Goal: Communication & Community: Answer question/provide support

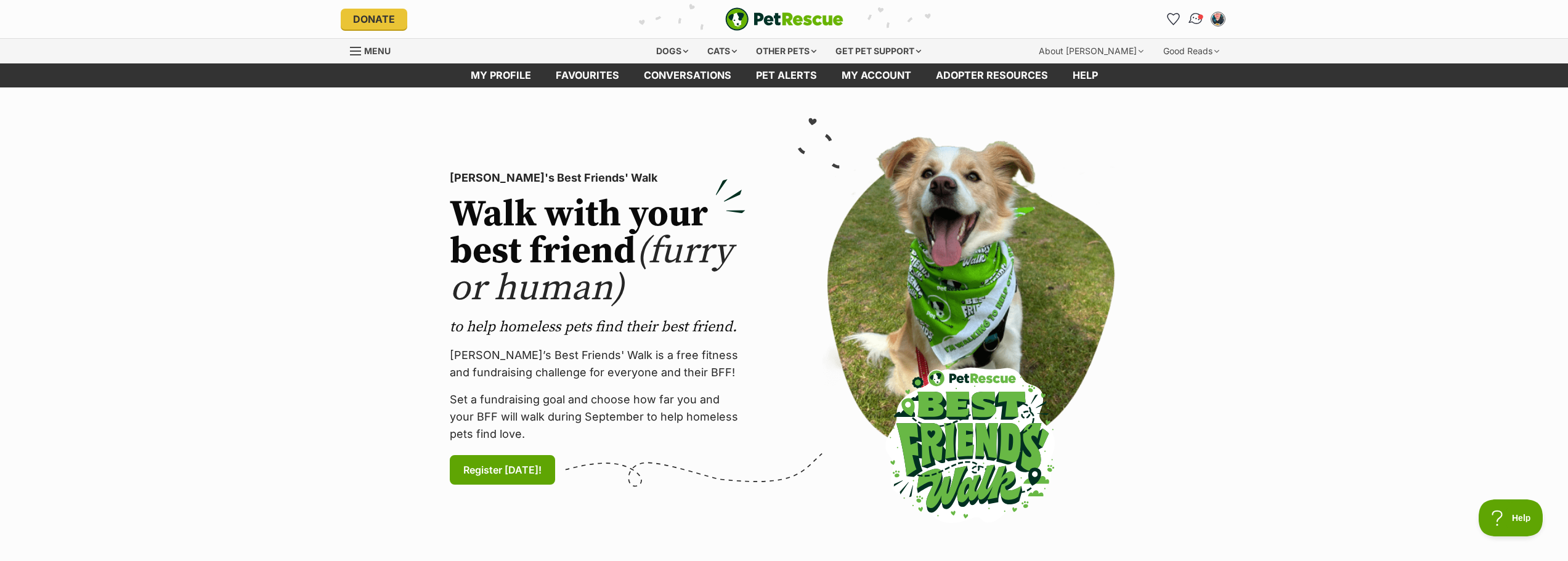
click at [1200, 21] on img "Conversations" at bounding box center [1195, 19] width 17 height 16
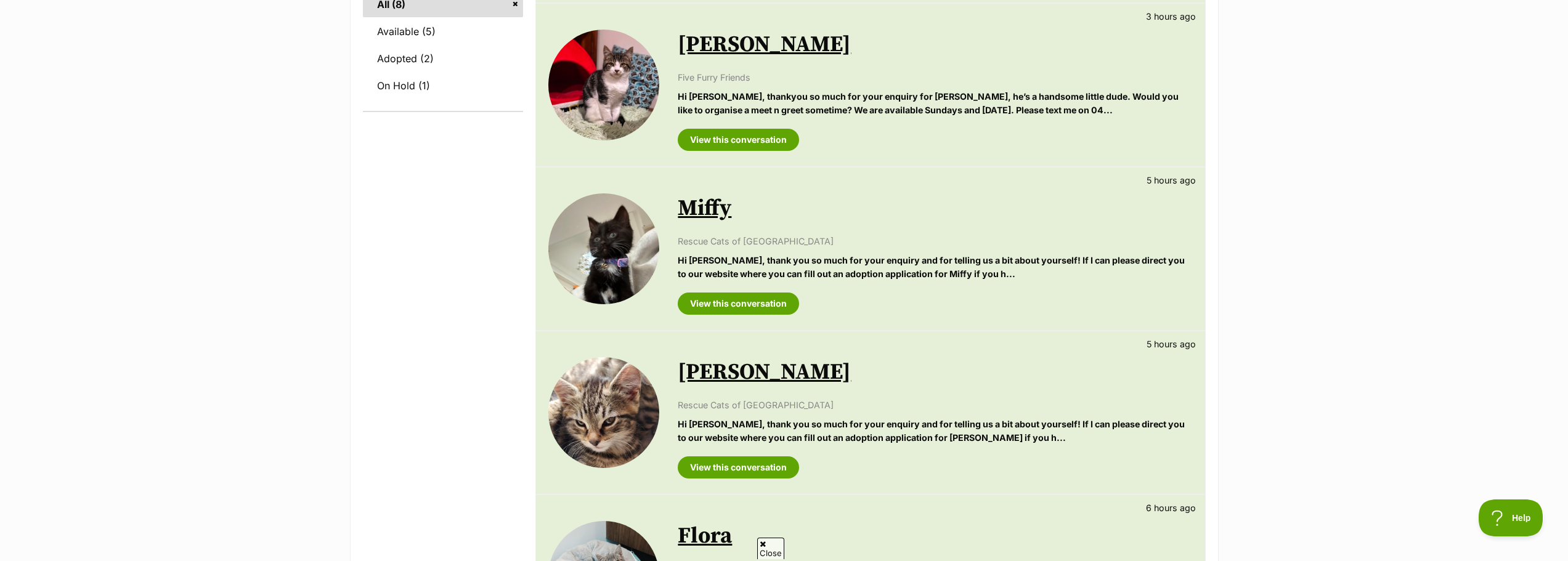
scroll to position [431, 0]
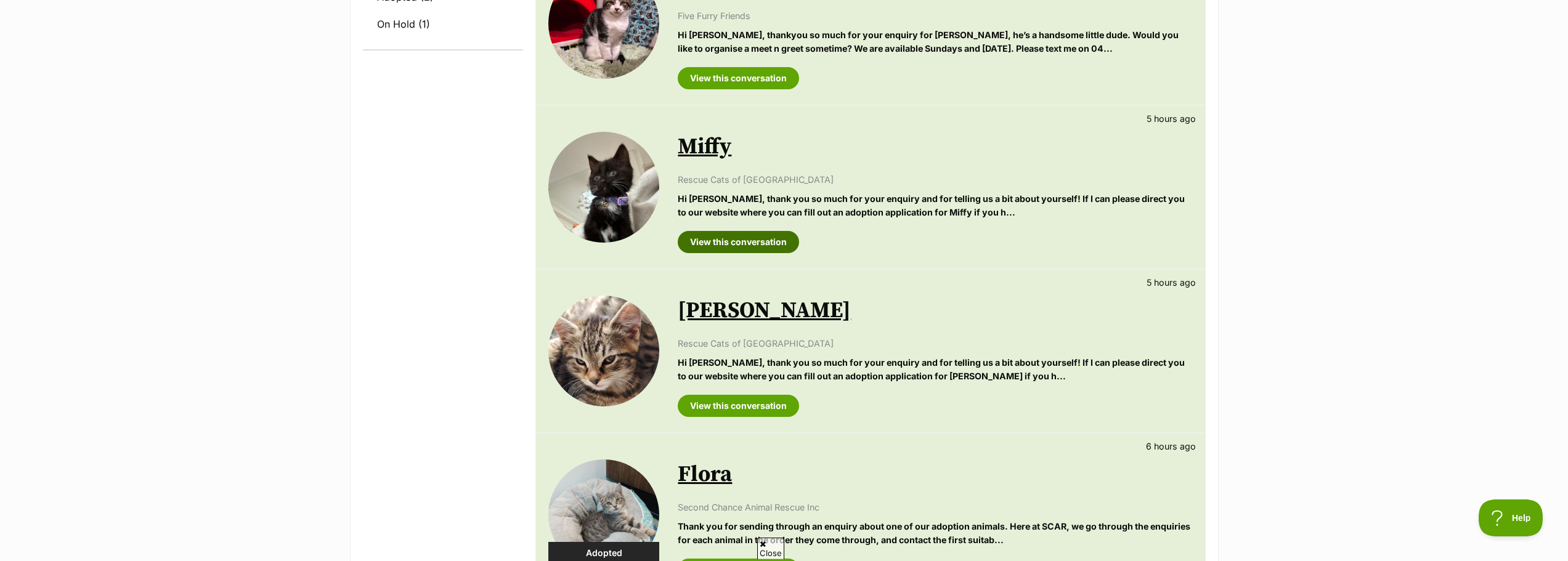
click at [744, 239] on link "View this conversation" at bounding box center [738, 242] width 122 height 22
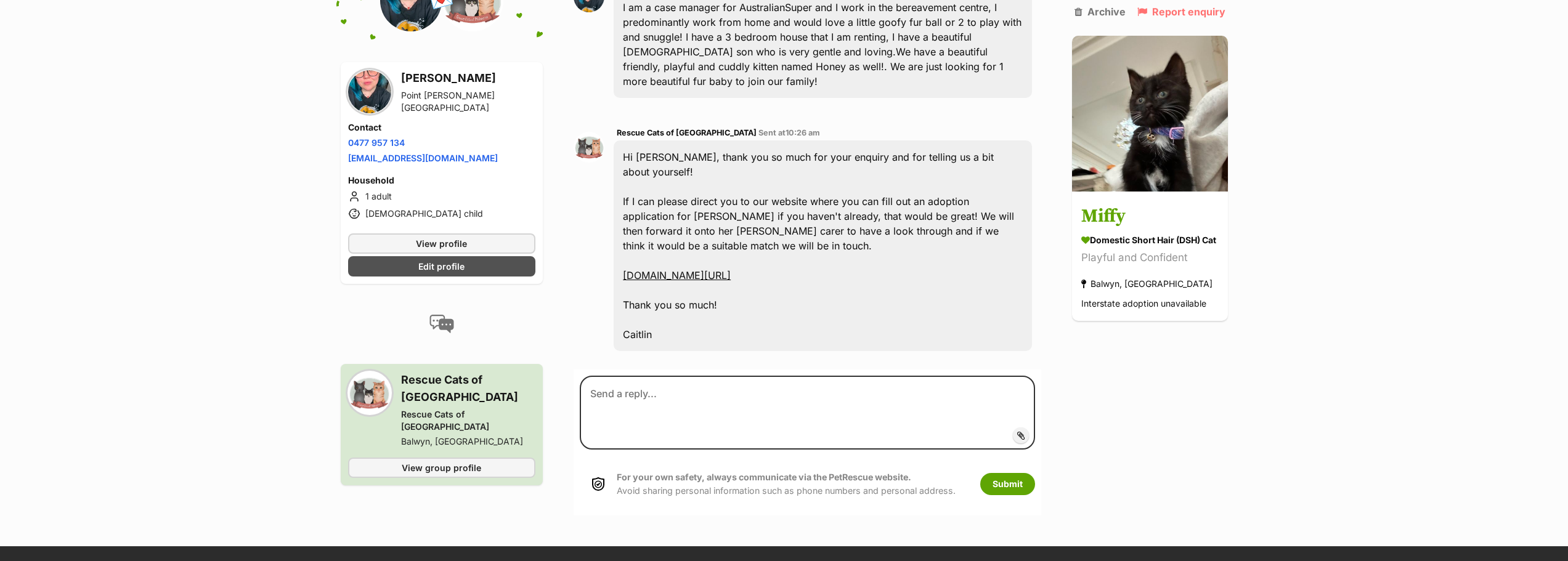
scroll to position [370, 0]
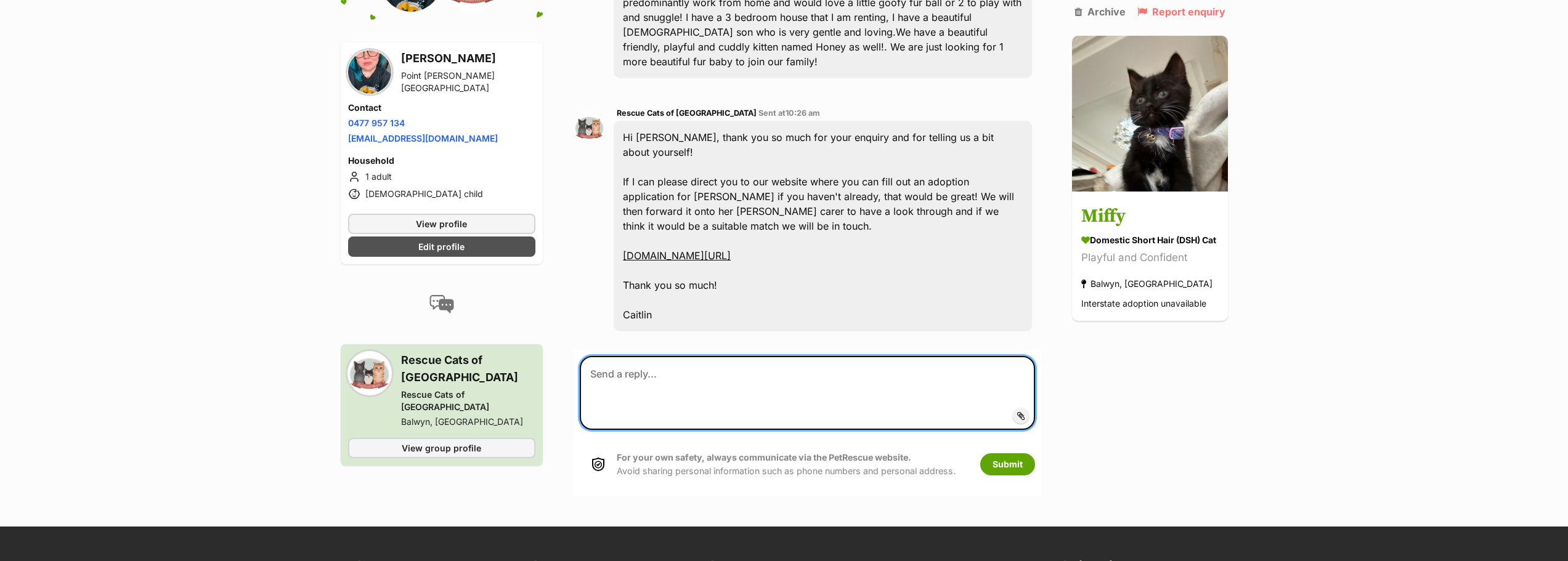
click at [839, 373] on textarea at bounding box center [806, 393] width 454 height 74
type textarea "Thank you Caitlin :D I have"
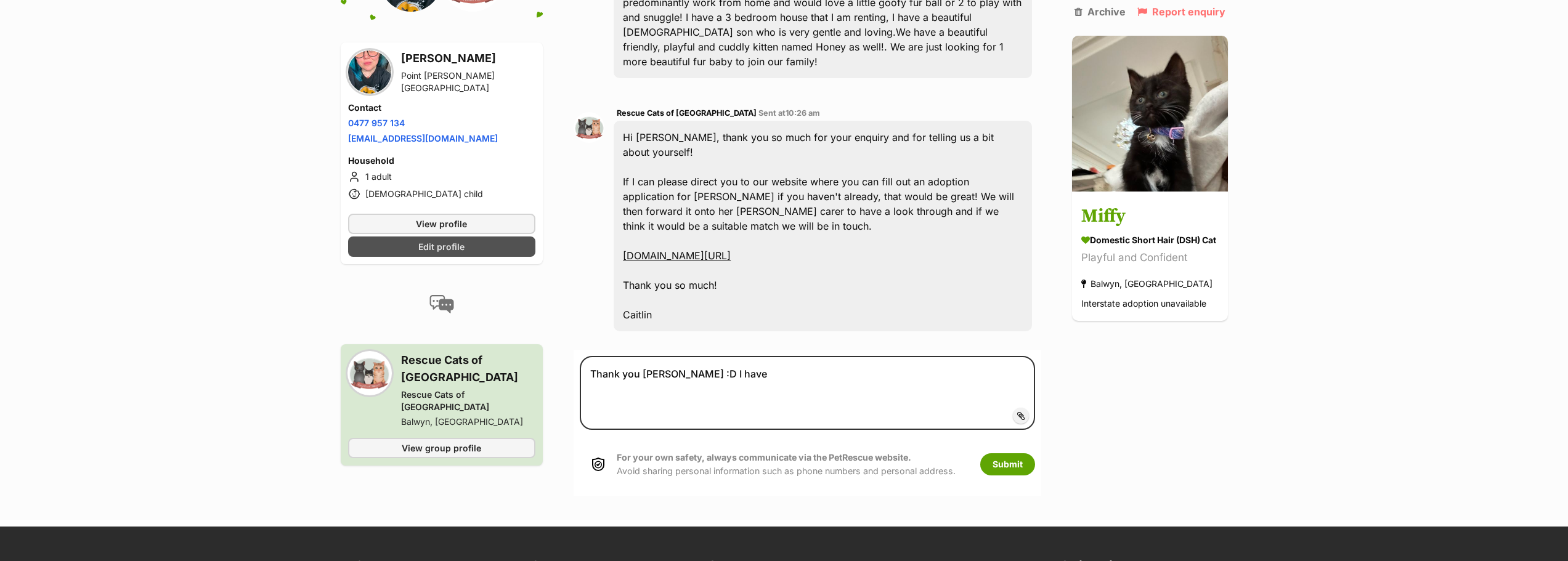
drag, startPoint x: 508, startPoint y: 257, endPoint x: 502, endPoint y: 253, distance: 7.2
click at [504, 254] on div "Aurora Stone Point Cook, VIC Contact Phone number Phone number 0477 957 134 Ema…" at bounding box center [442, 152] width 202 height 222
click at [498, 251] on link "Edit profile" at bounding box center [442, 247] width 188 height 21
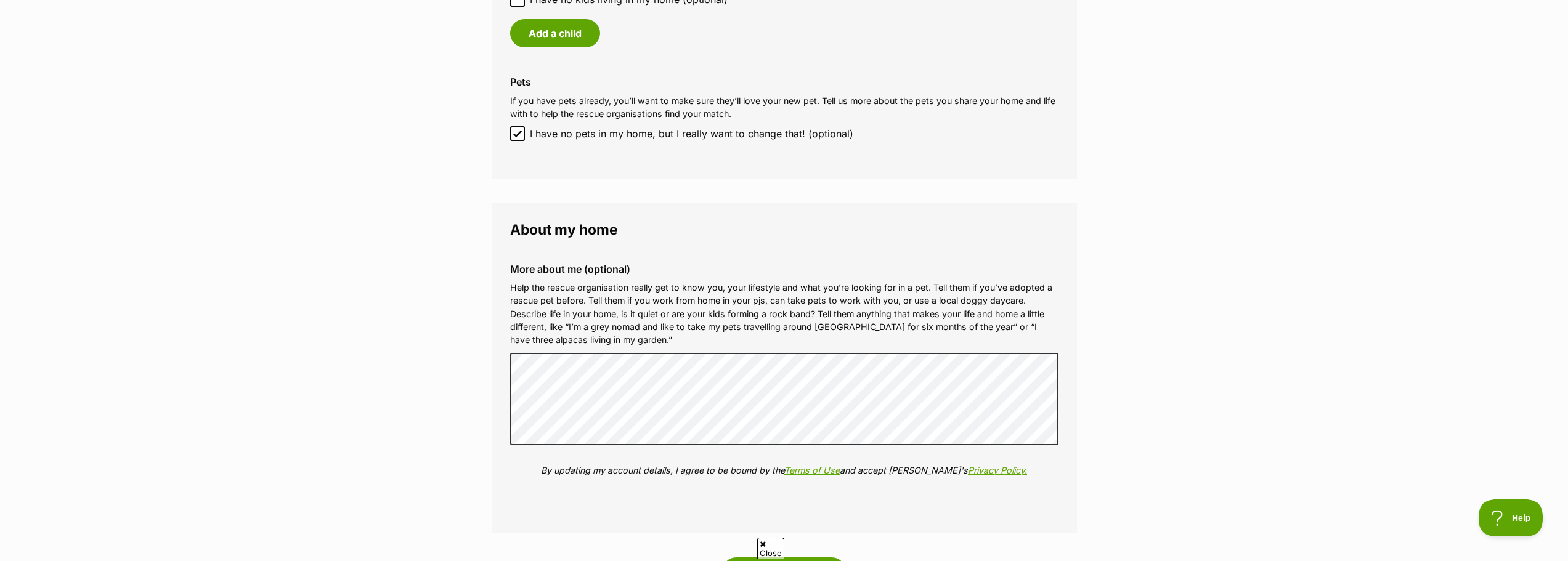
scroll to position [1355, 0]
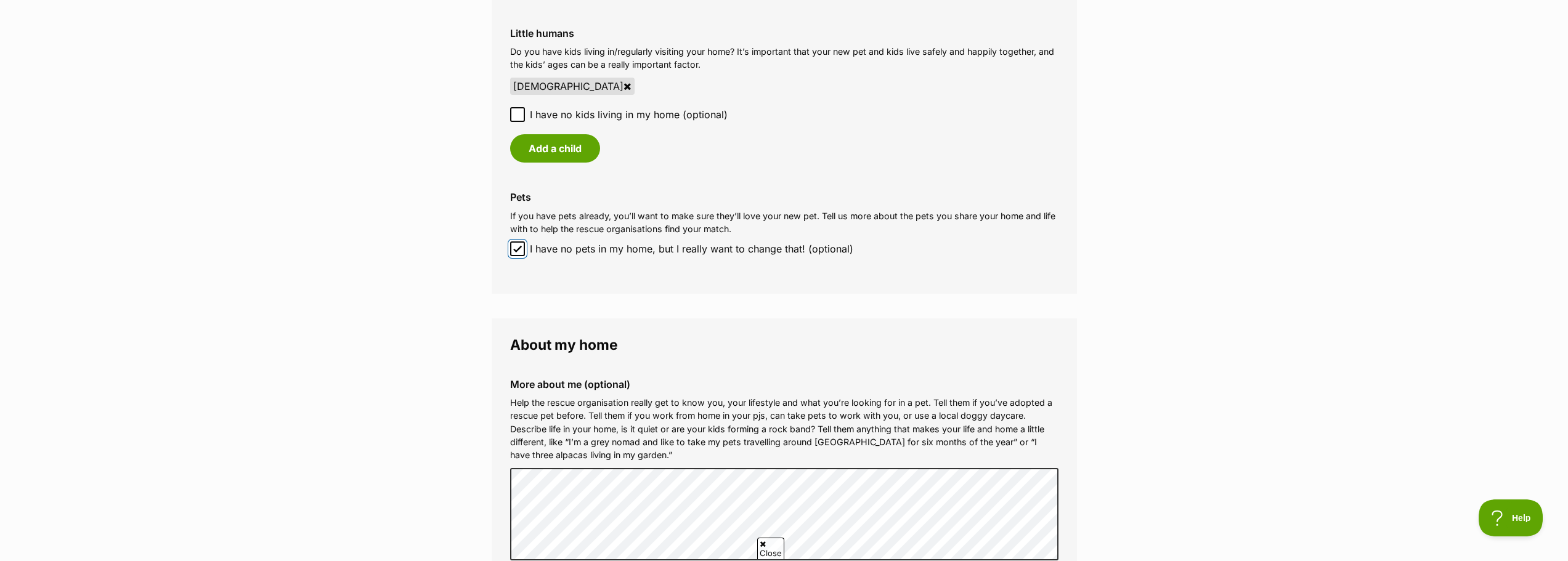
click at [517, 255] on input "I have no pets in my home, but I really want to change that! (optional)" at bounding box center [517, 249] width 15 height 15
checkbox input "false"
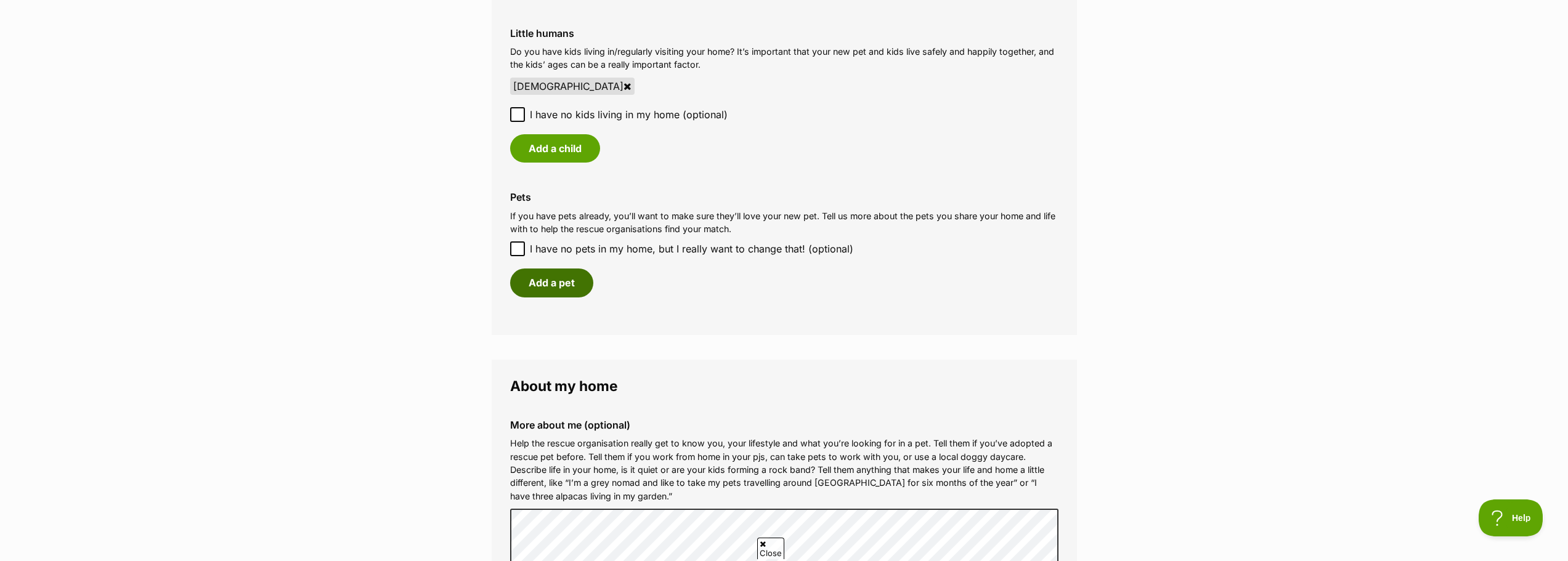
click at [566, 295] on button "Add a pet" at bounding box center [551, 283] width 83 height 28
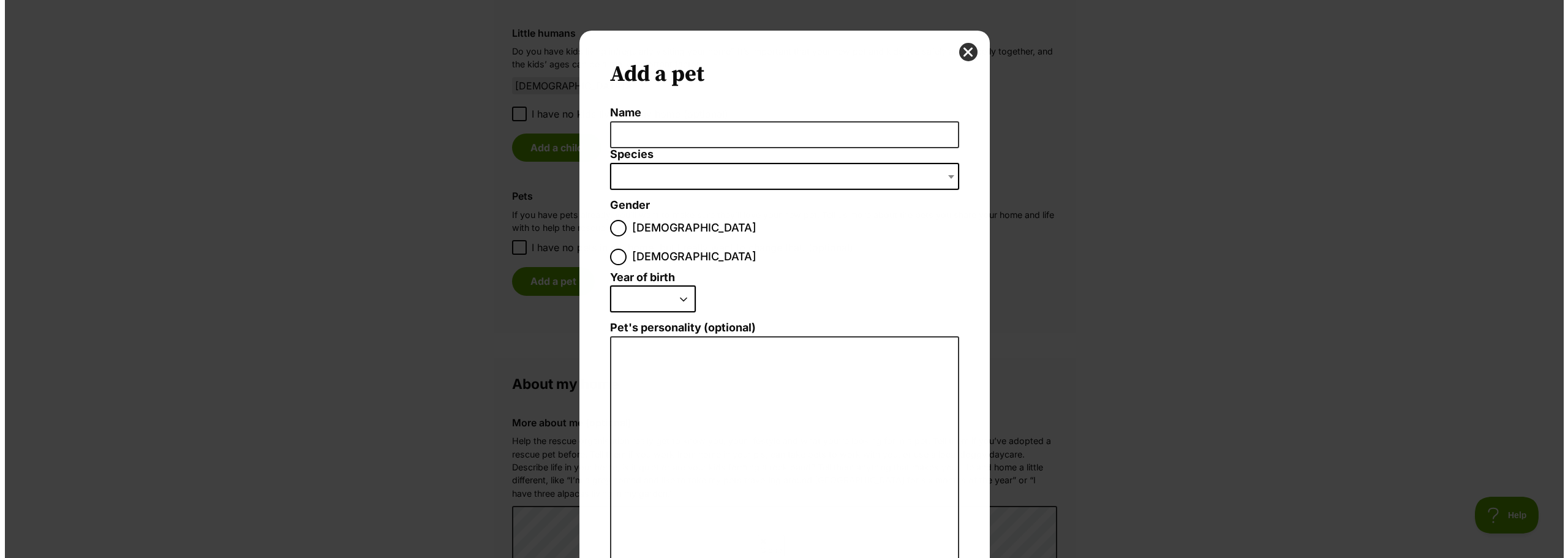
scroll to position [0, 0]
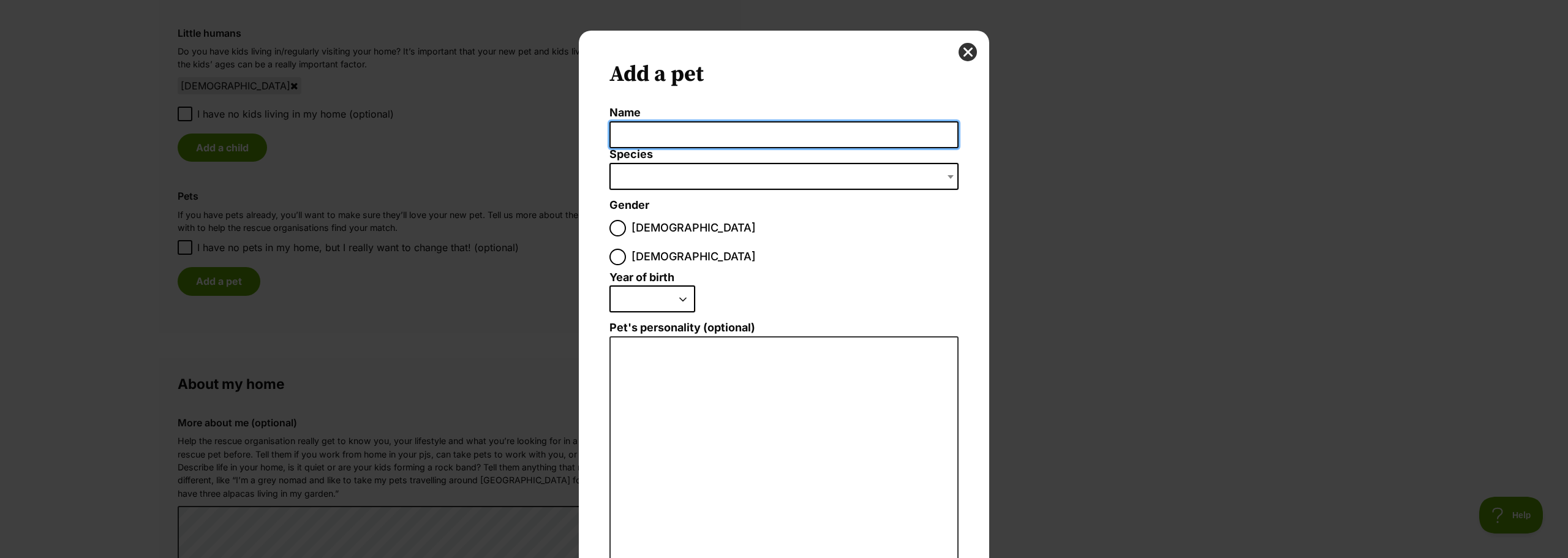
click at [663, 132] on input "Name" at bounding box center [784, 134] width 349 height 28
type input "Honey"
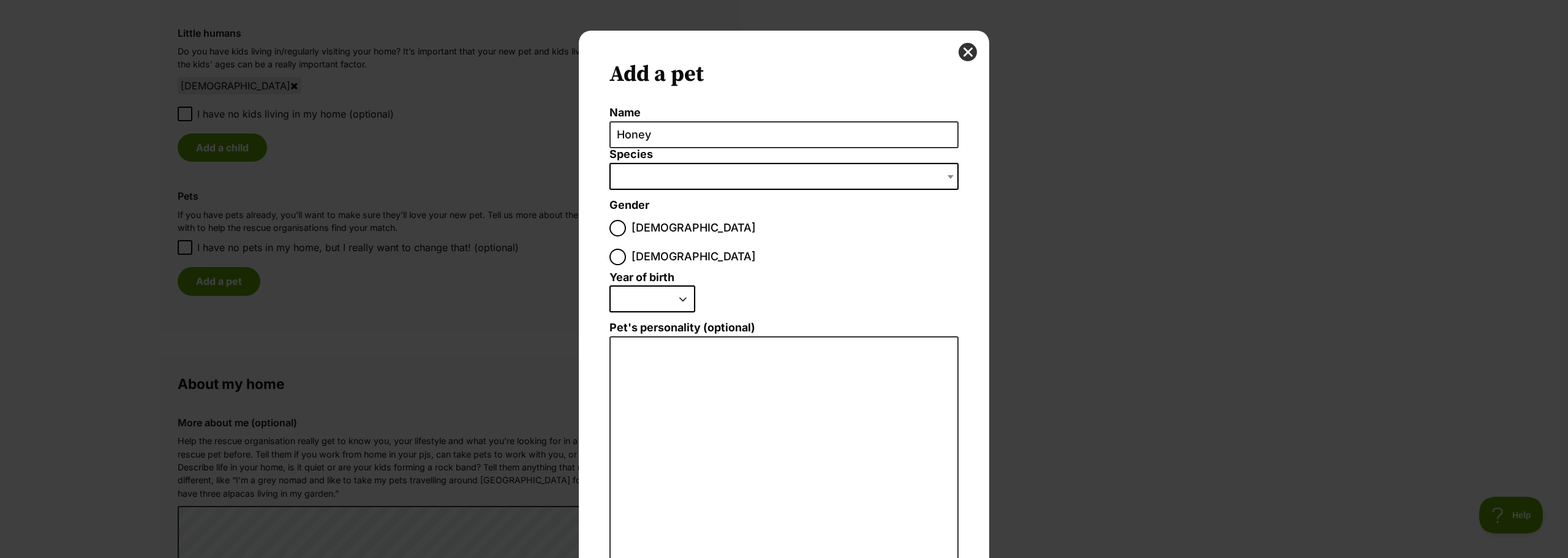
click at [658, 171] on span "Dialog Window - Close (Press escape to close)" at bounding box center [784, 176] width 349 height 27
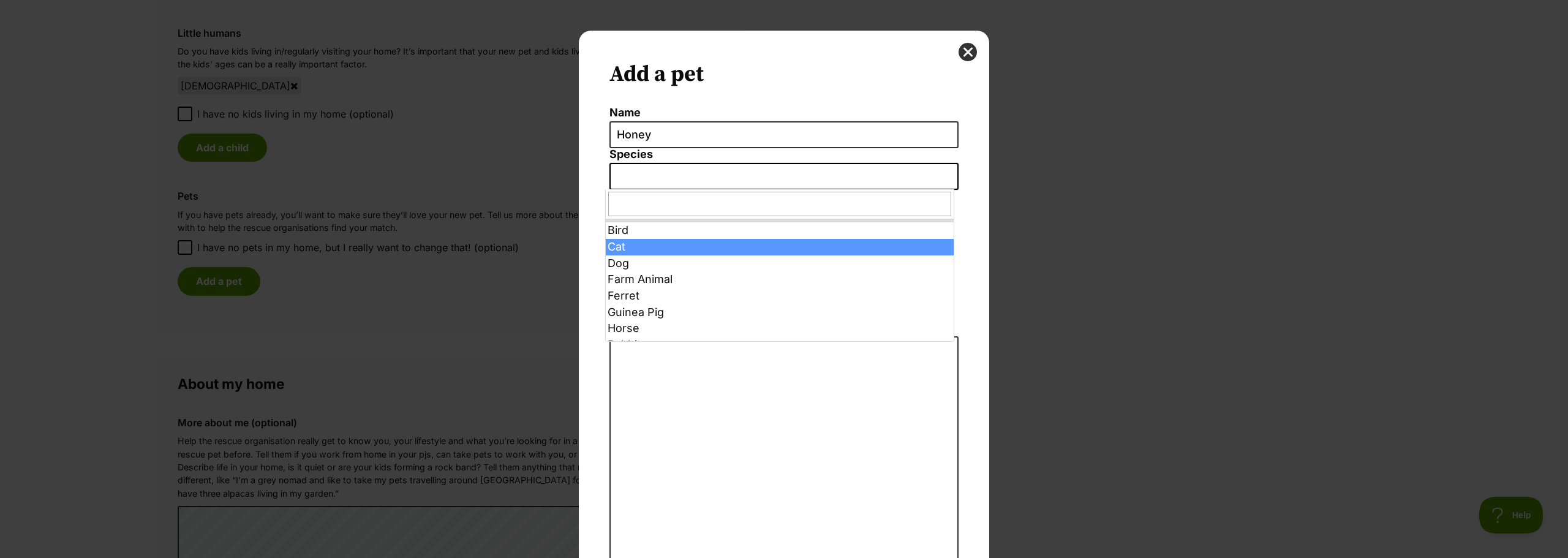
select select "2"
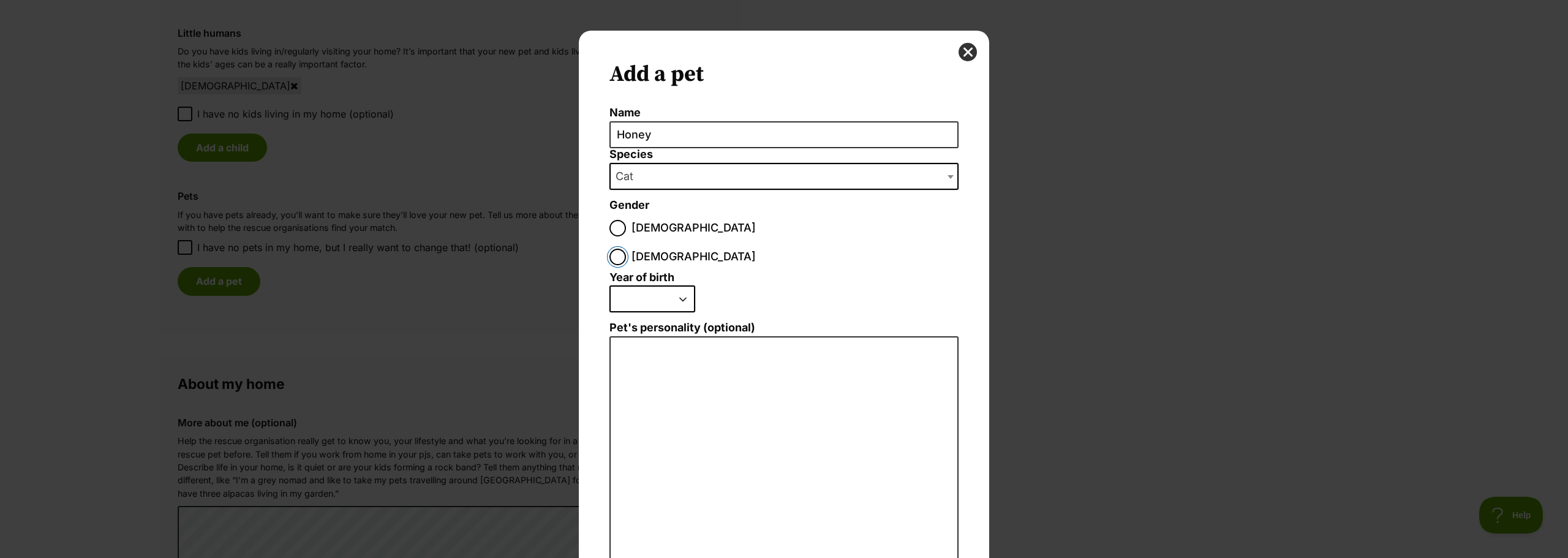
click at [626, 248] on input "Female" at bounding box center [618, 256] width 17 height 17
radio input "true"
click at [667, 285] on select "2025 2024 2023 2022 2021 2020 2019 2018 2017 2016 2015 2014 2013 2012 2011 2010…" at bounding box center [652, 299] width 86 height 27
select select "2025"
click at [610, 285] on select "2025 2024 2023 2022 2021 2020 2019 2018 2017 2016 2015 2014 2013 2012 2011 2010…" at bounding box center [652, 299] width 86 height 27
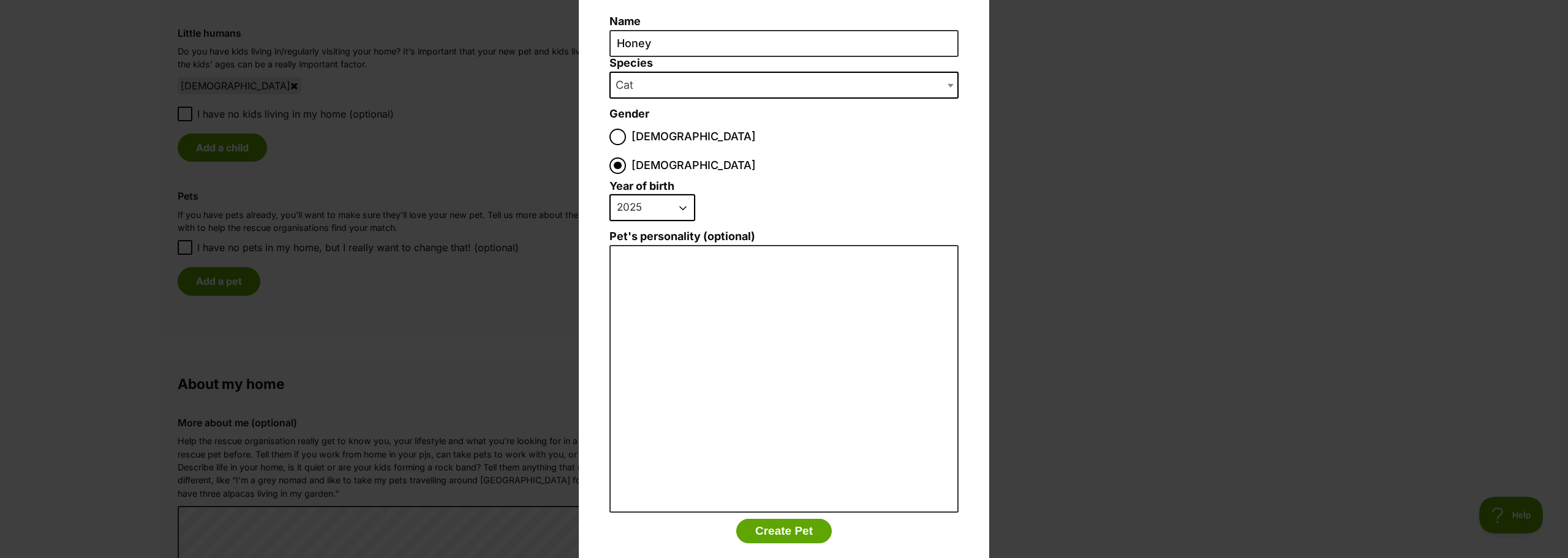
scroll to position [97, 0]
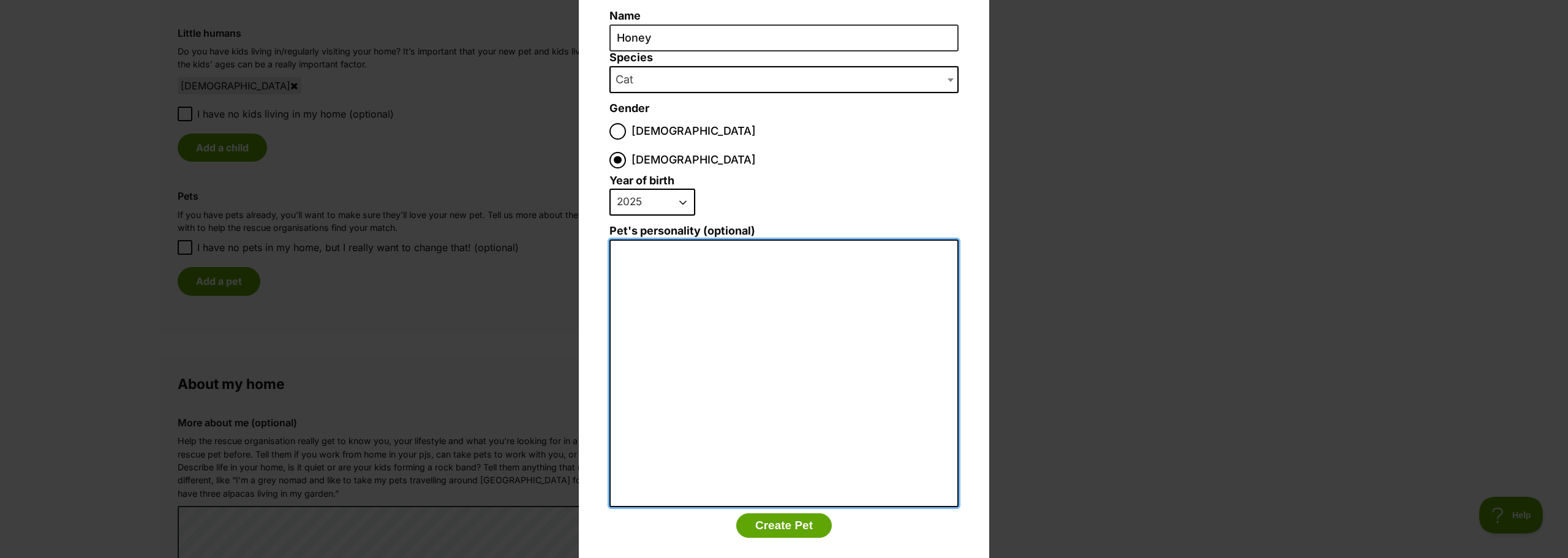
click at [773, 272] on textarea "Pet's personality (optional)" at bounding box center [784, 373] width 349 height 268
type textarea "Very gentle, friendly, playful and cuddley"
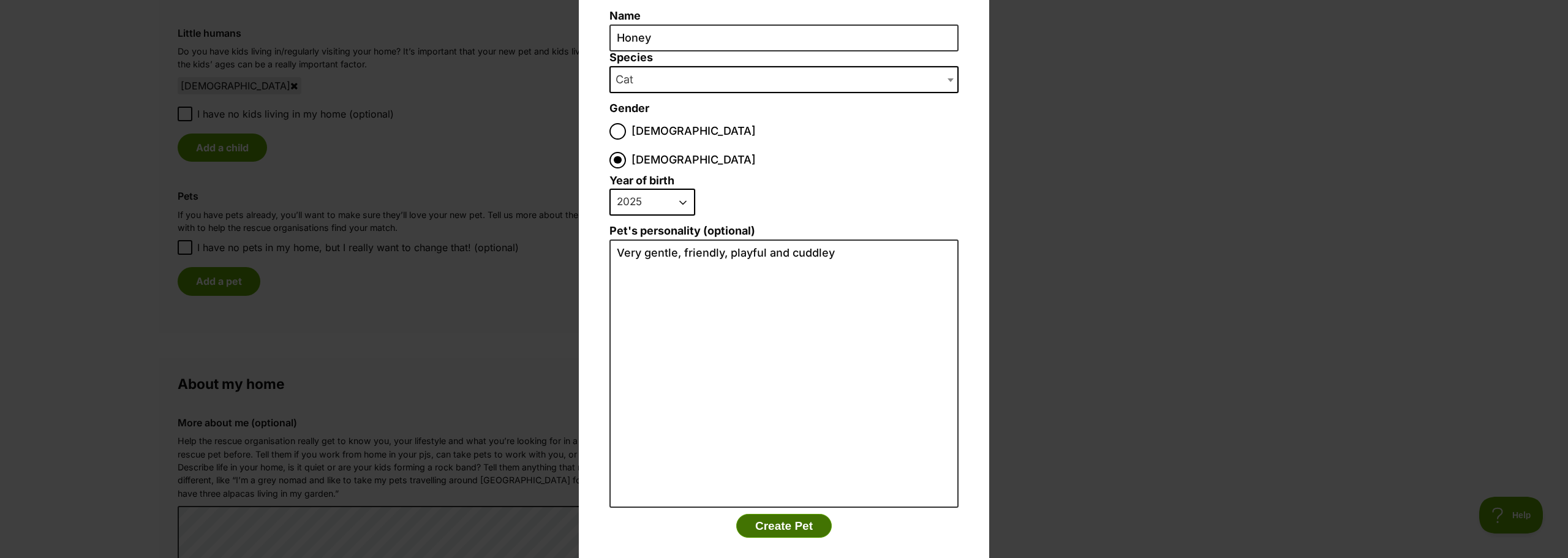
click at [784, 514] on button "Create Pet" at bounding box center [784, 526] width 96 height 24
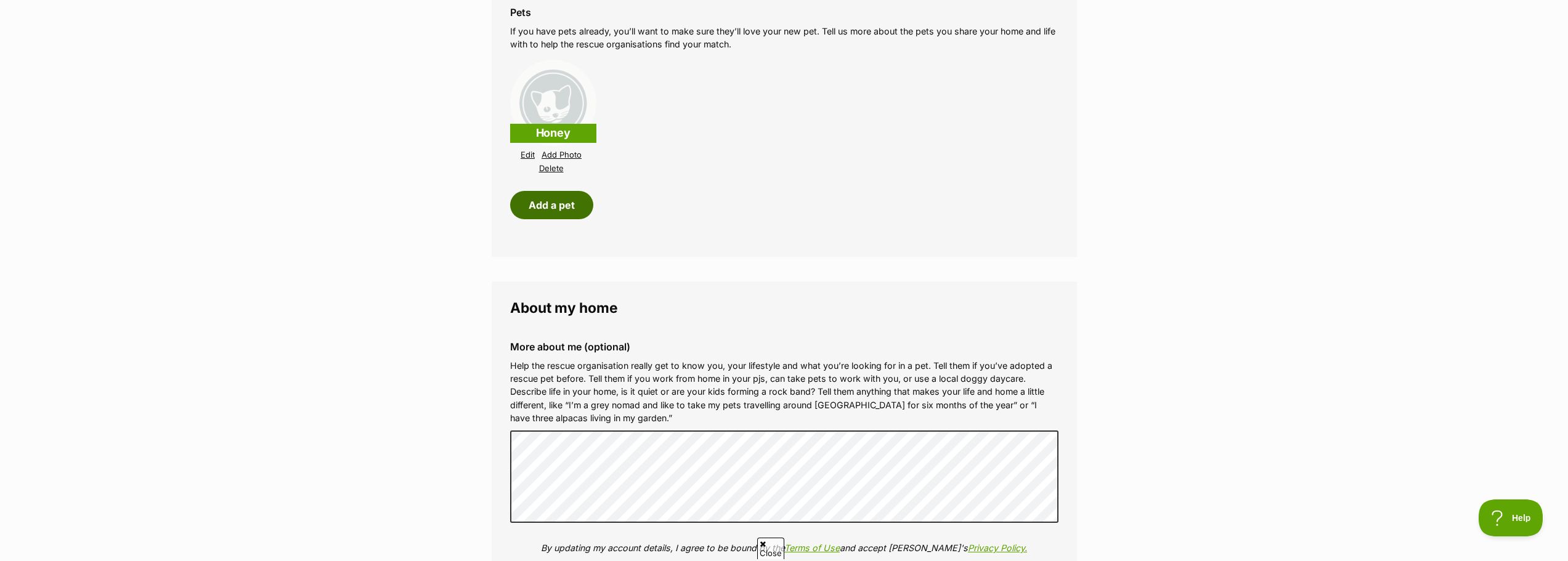
scroll to position [1662, 0]
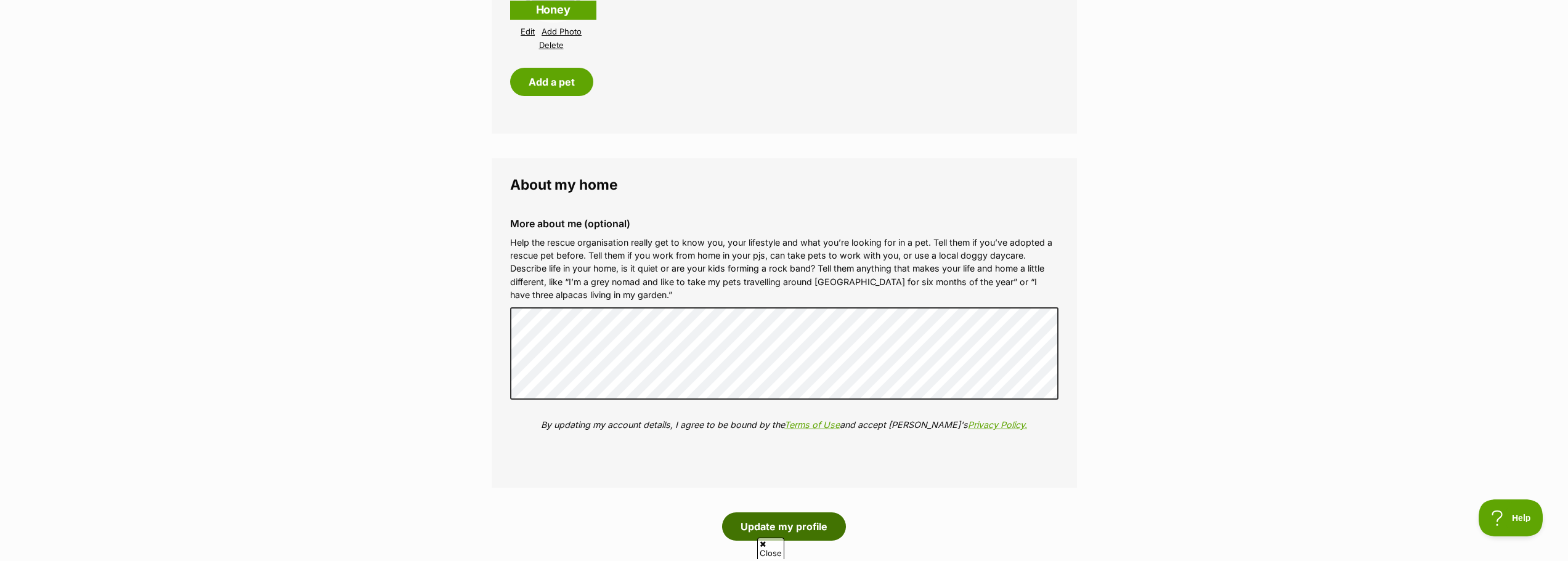
click at [805, 533] on button "Update my profile" at bounding box center [783, 526] width 124 height 28
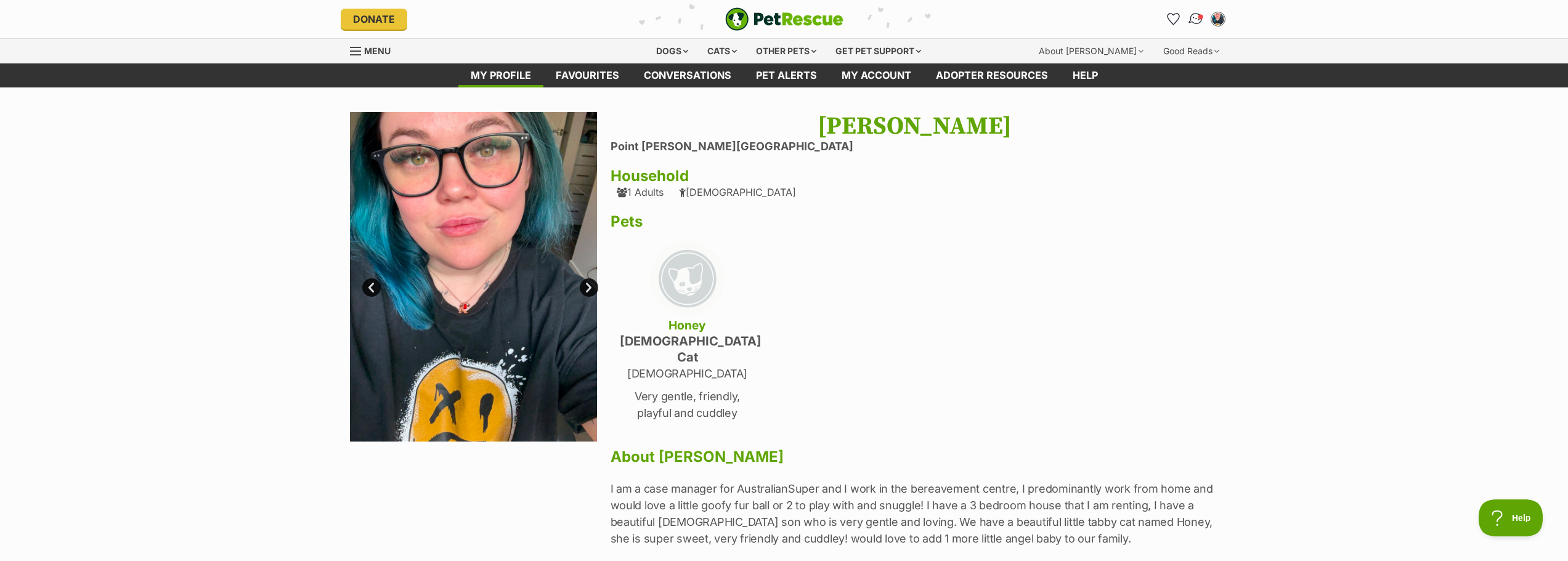
click at [1197, 24] on img "Conversations" at bounding box center [1195, 19] width 17 height 16
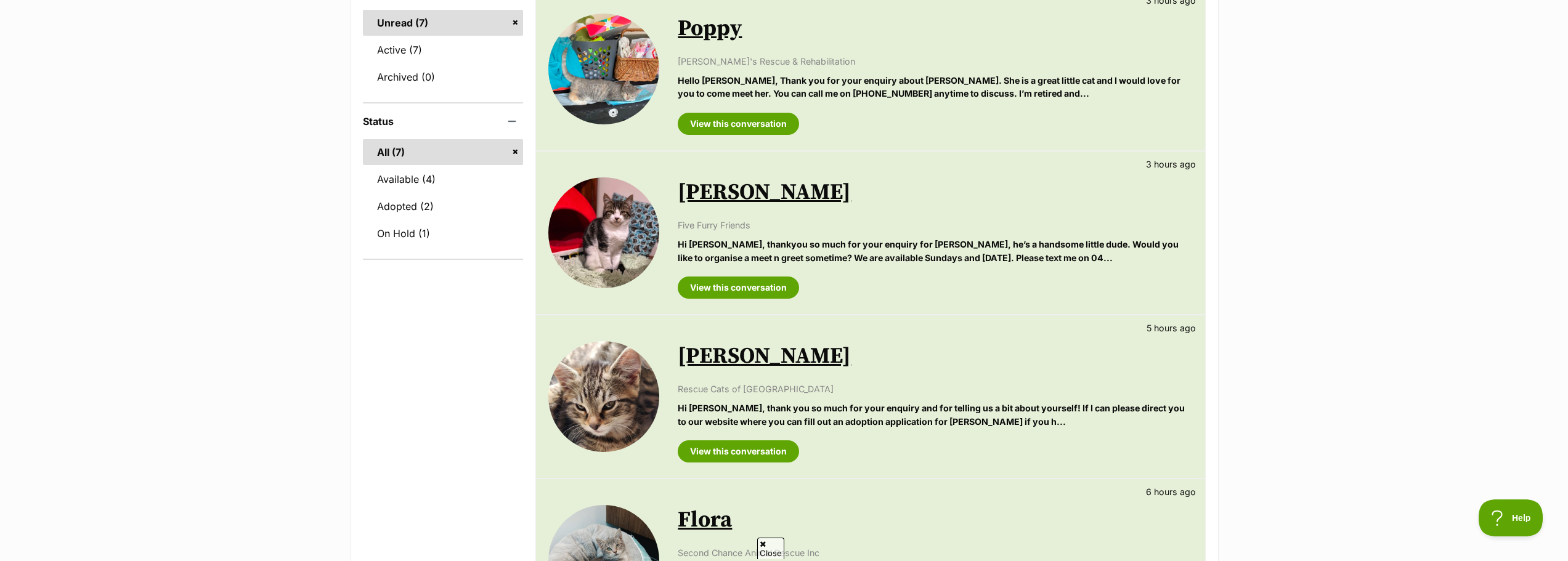
scroll to position [370, 0]
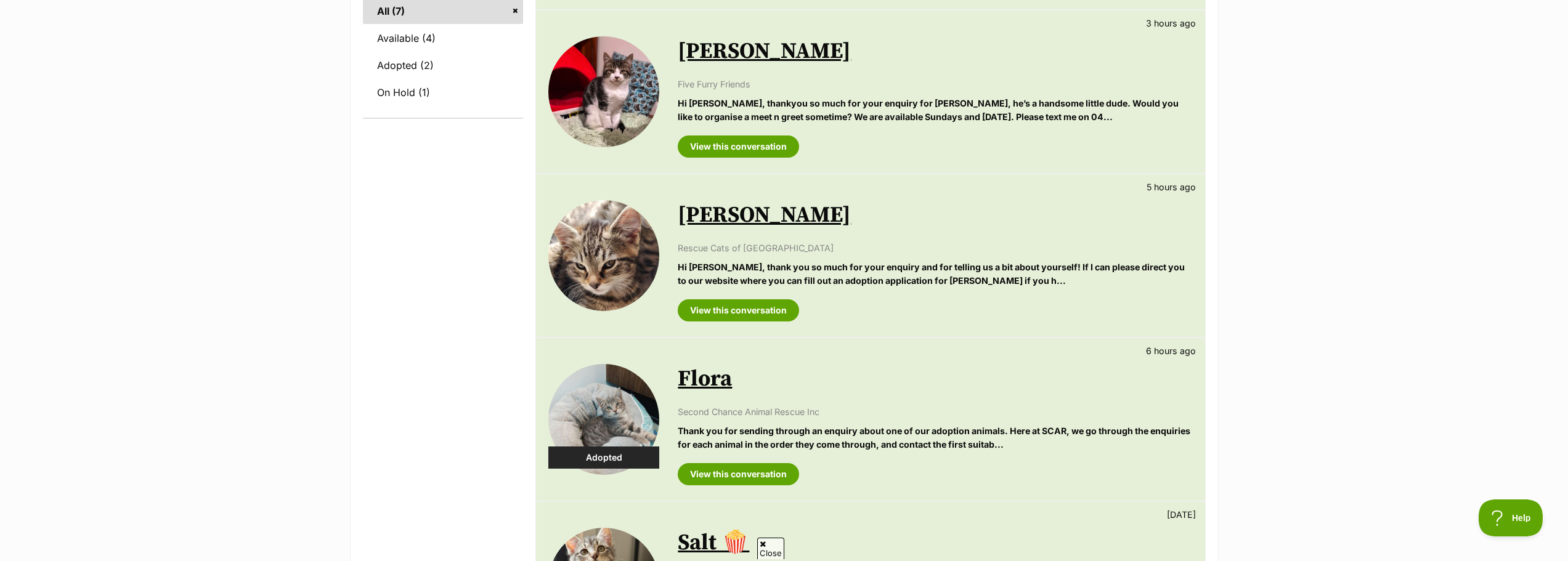
scroll to position [62, 0]
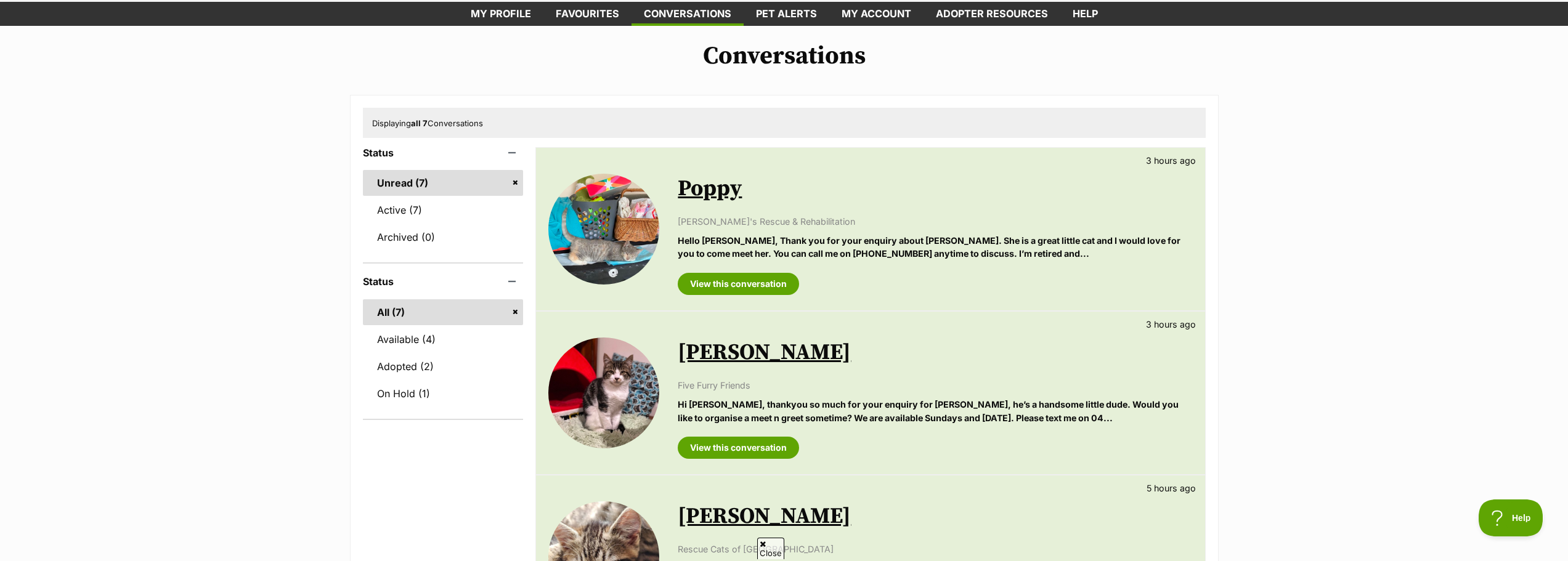
click at [391, 315] on link "All (7)" at bounding box center [443, 312] width 160 height 26
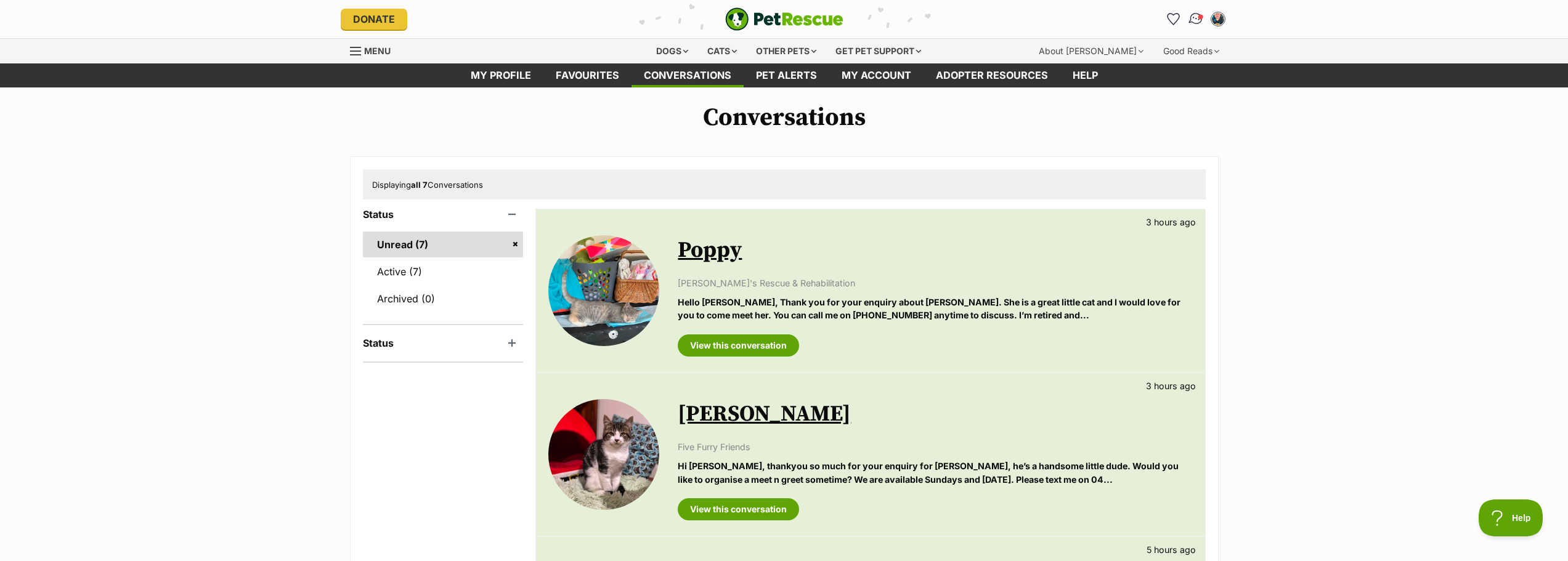
click at [1196, 21] on img "Conversations" at bounding box center [1195, 19] width 17 height 16
click at [703, 56] on div "Cats" at bounding box center [722, 51] width 47 height 24
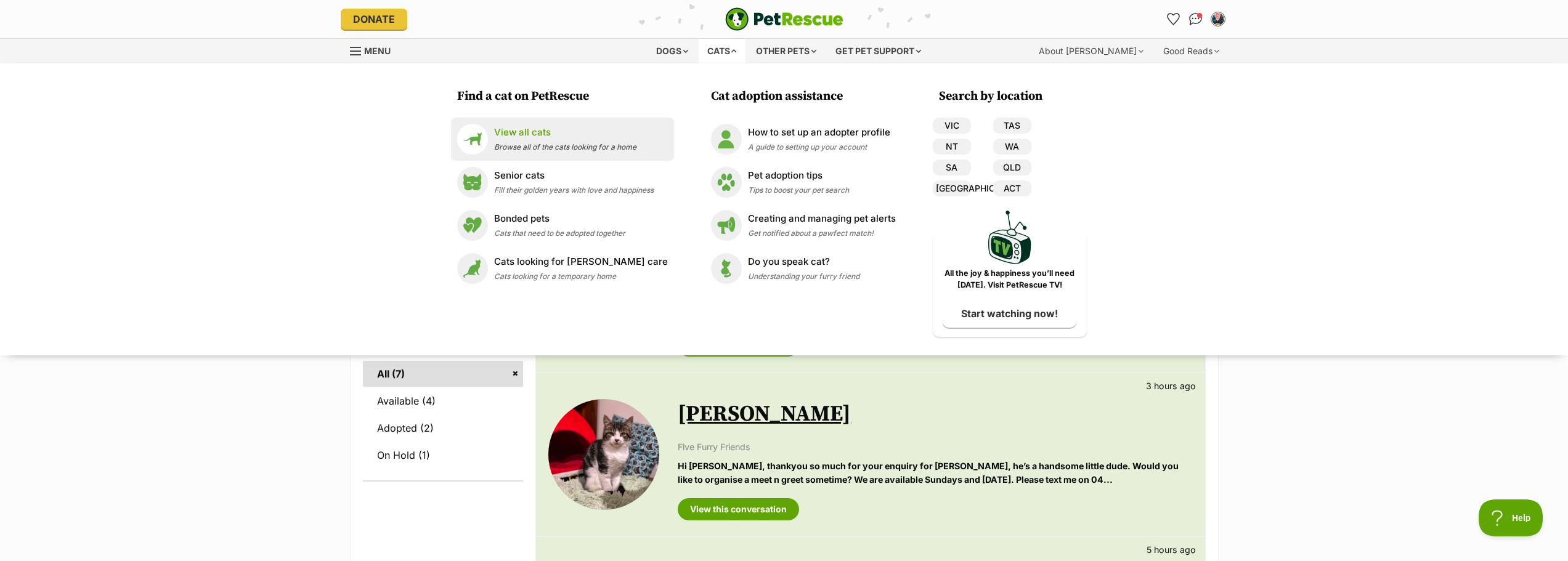
click at [574, 143] on span "Browse all of the cats looking for a home" at bounding box center [565, 147] width 142 height 9
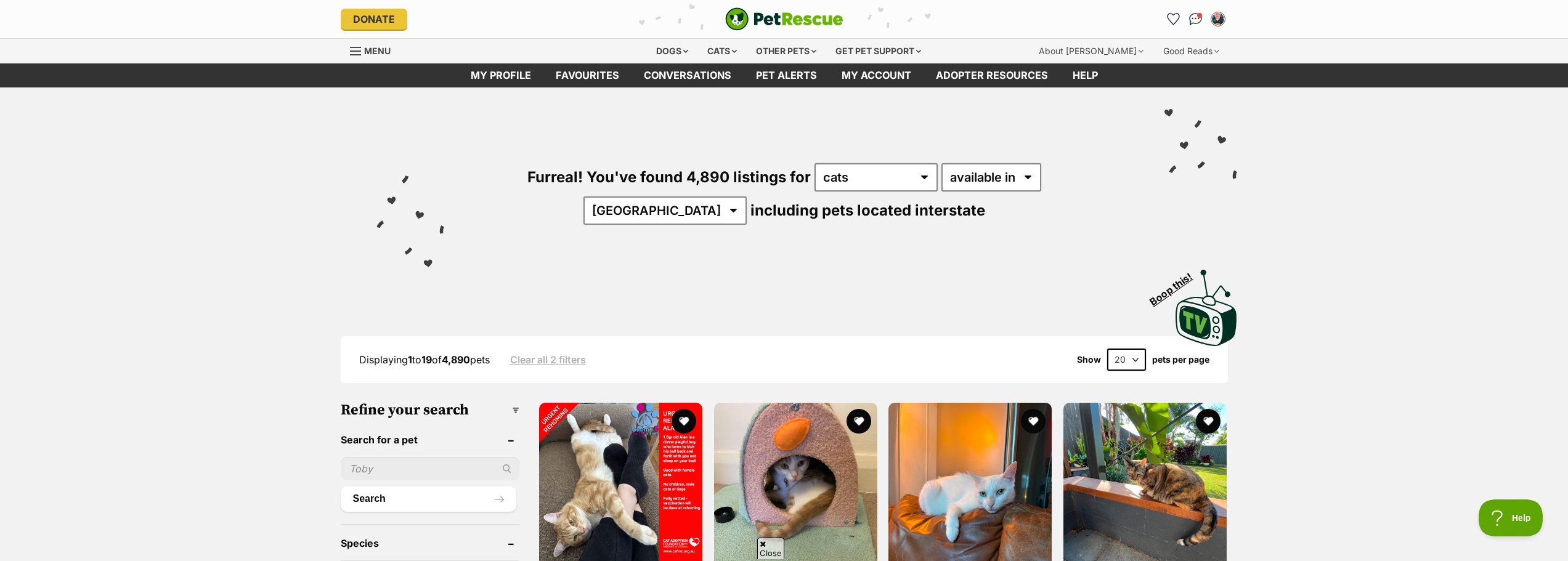
scroll to position [247, 0]
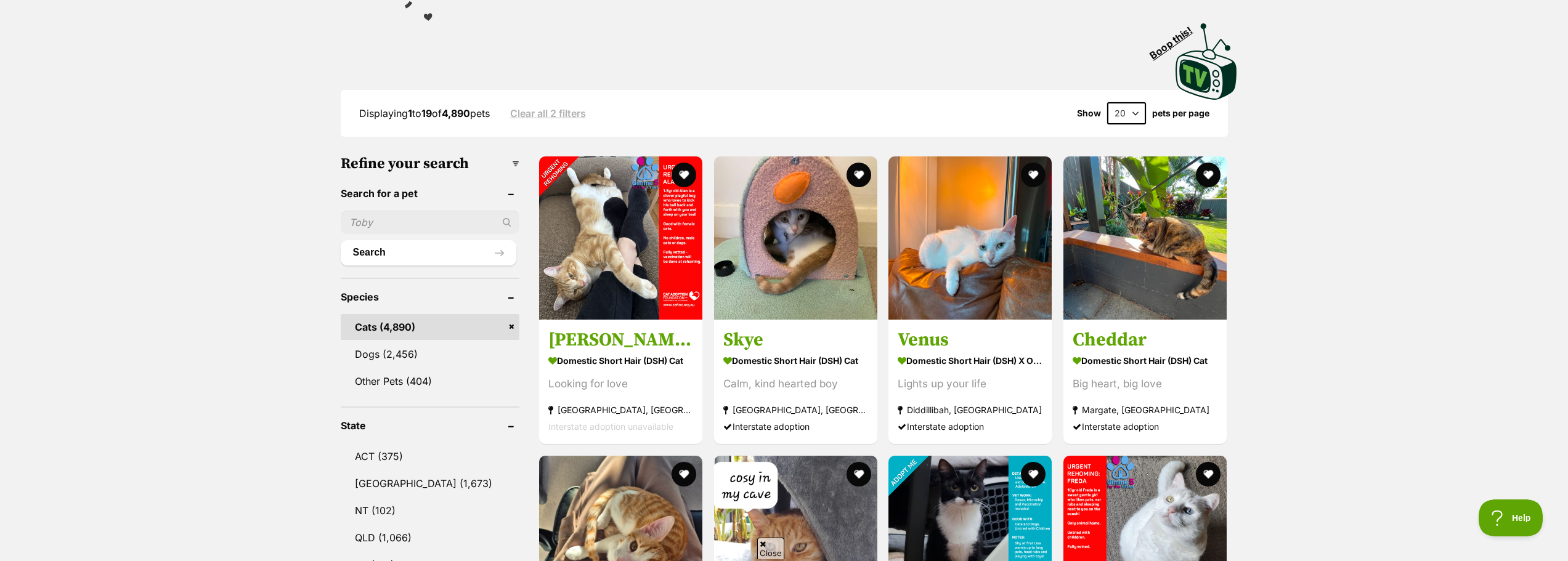
click at [399, 224] on input "text" at bounding box center [430, 223] width 179 height 24
type input "Miffy"
click at [399, 241] on button "Search" at bounding box center [428, 252] width 176 height 24
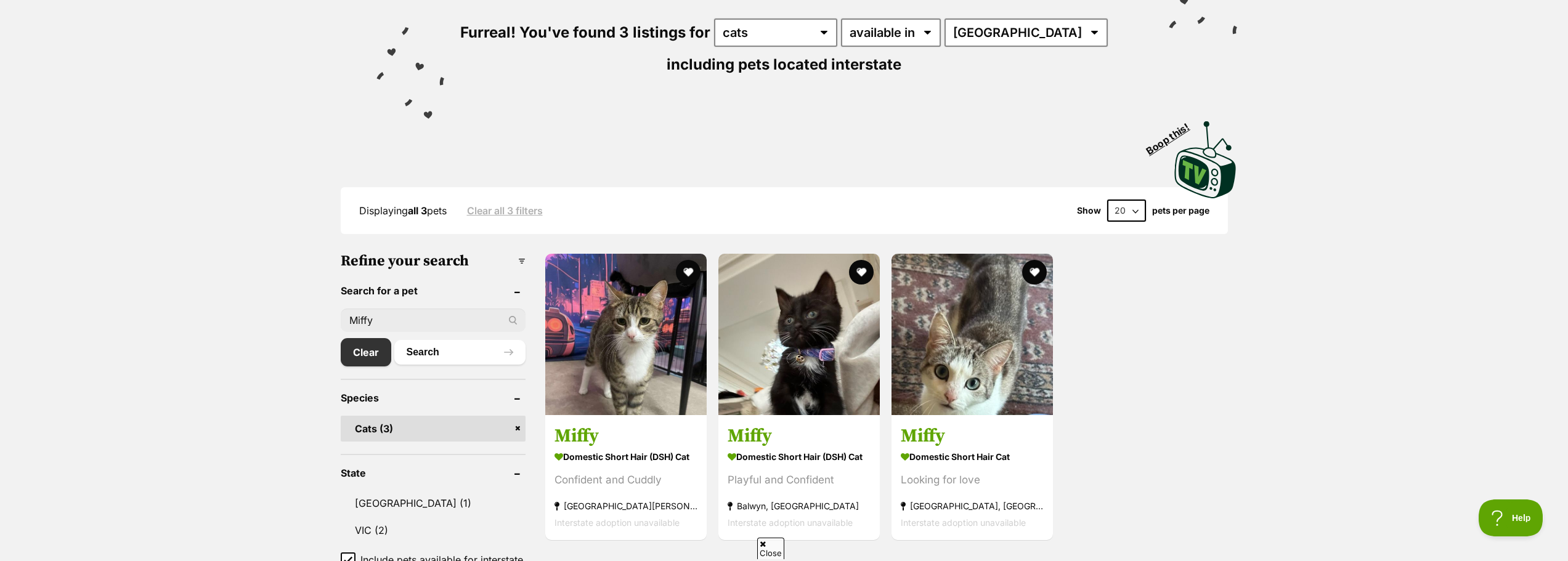
scroll to position [247, 0]
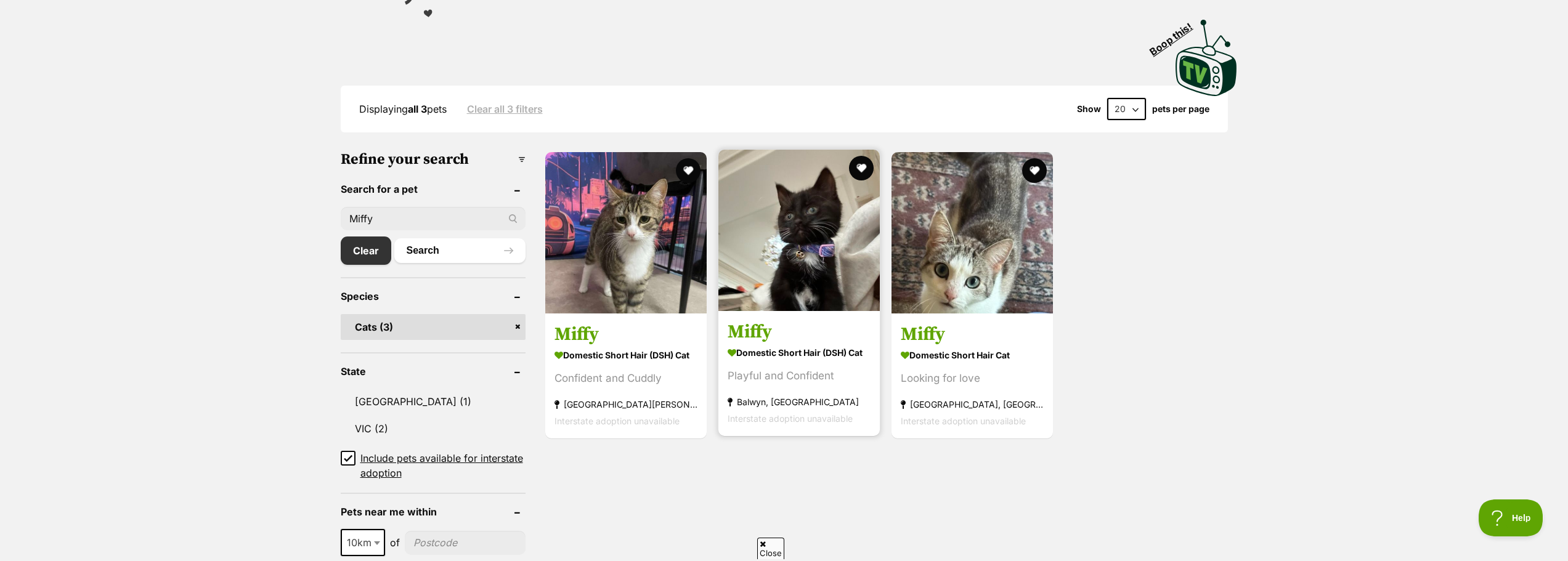
click at [748, 326] on h3 "Miffy" at bounding box center [798, 332] width 143 height 24
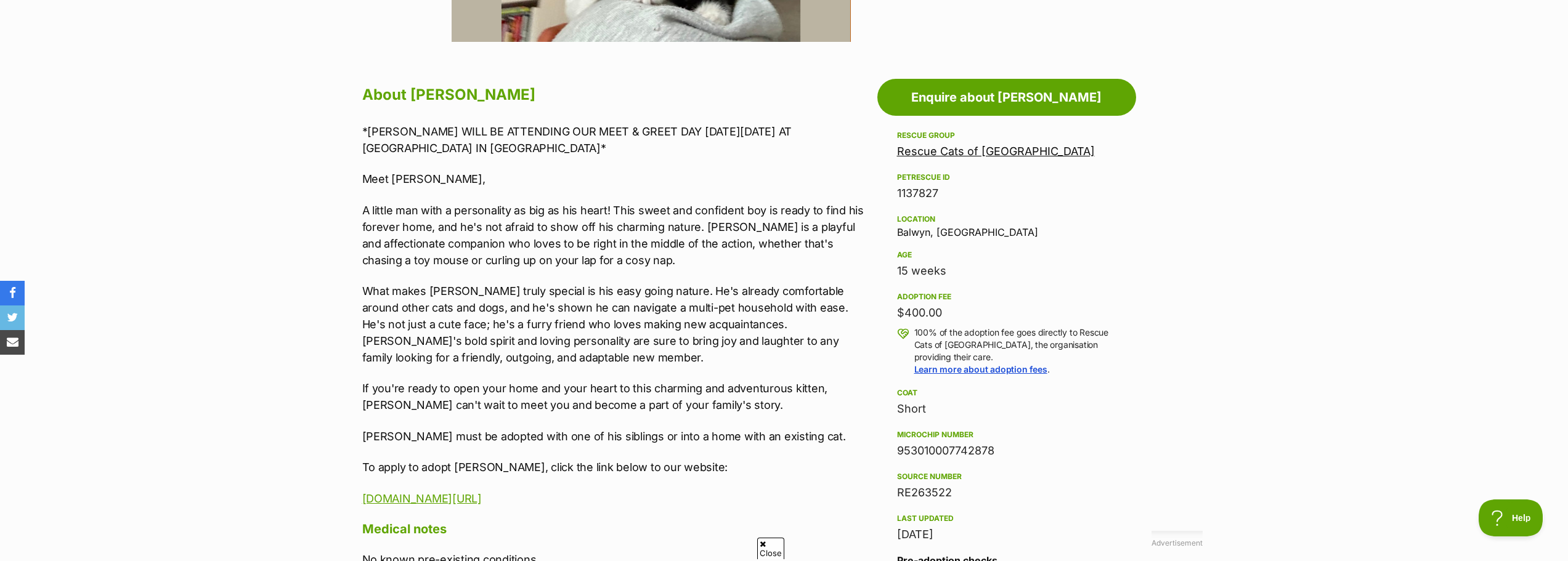
scroll to position [616, 0]
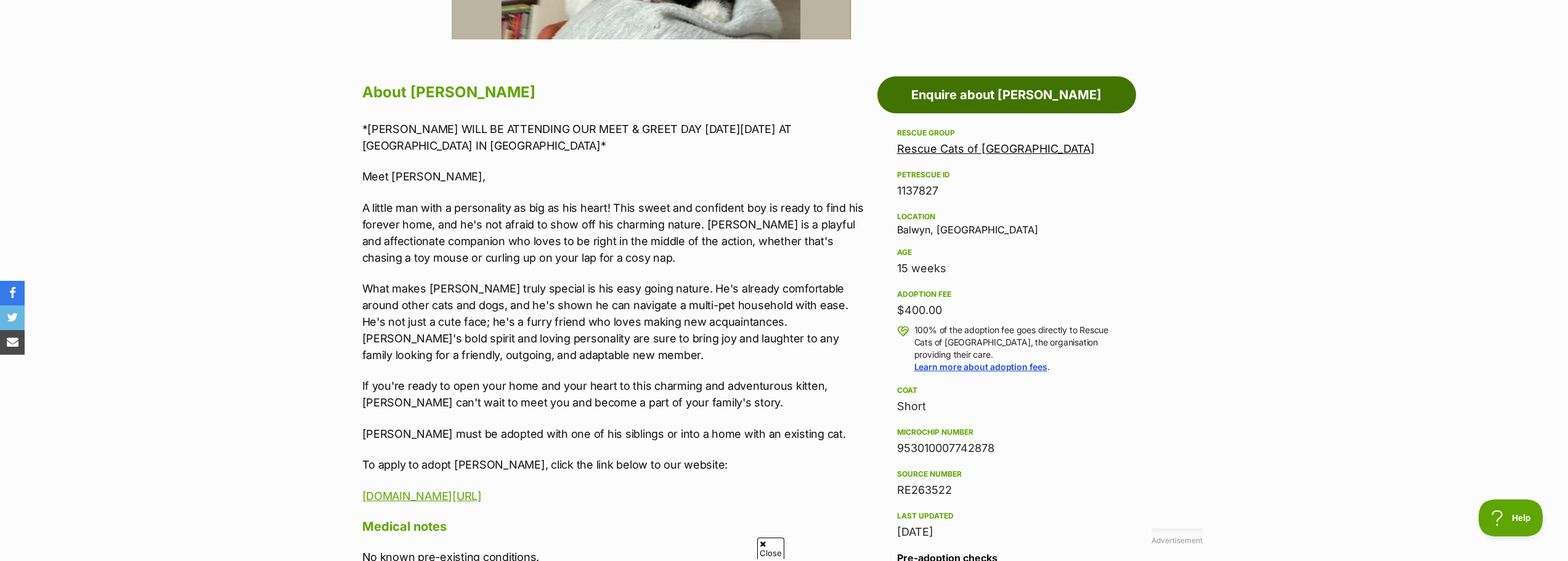
click at [937, 90] on link "Enquire about [PERSON_NAME]" at bounding box center [1006, 95] width 258 height 37
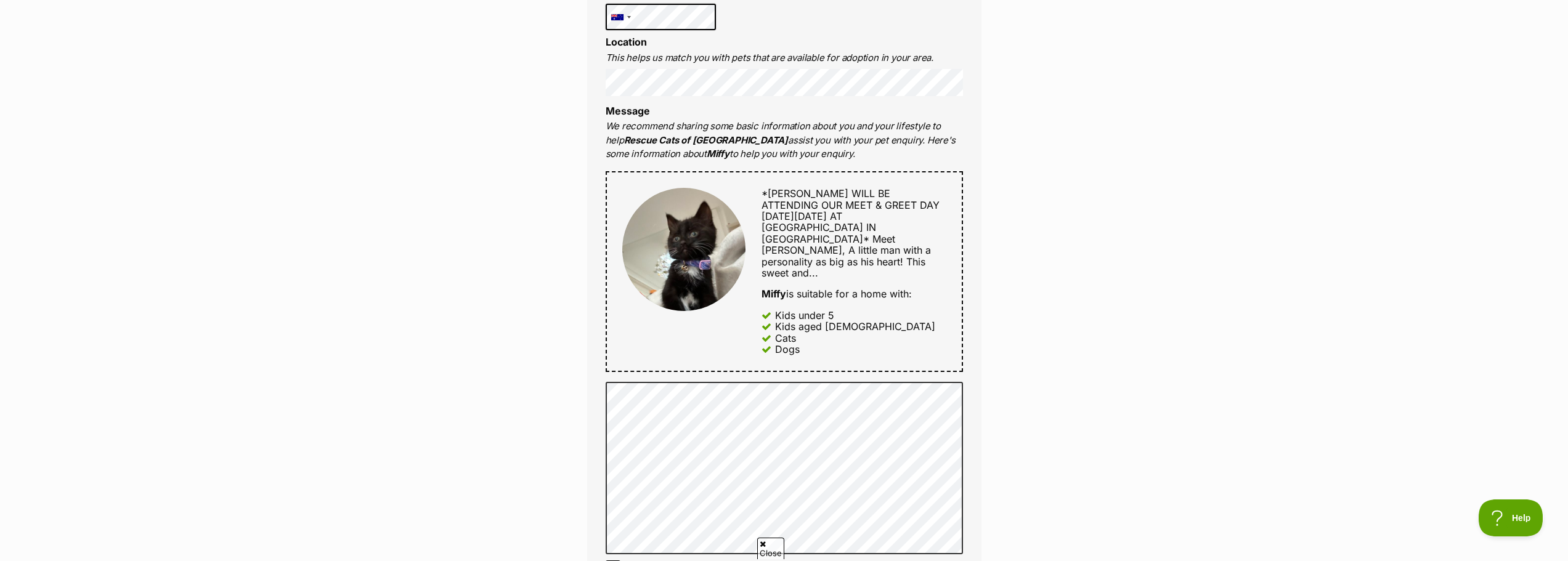
scroll to position [677, 0]
